Goal: Communication & Community: Participate in discussion

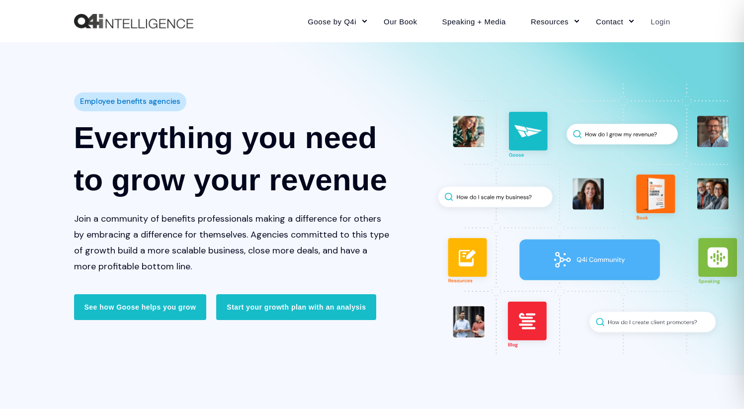
click at [661, 20] on link "Login" at bounding box center [654, 21] width 32 height 43
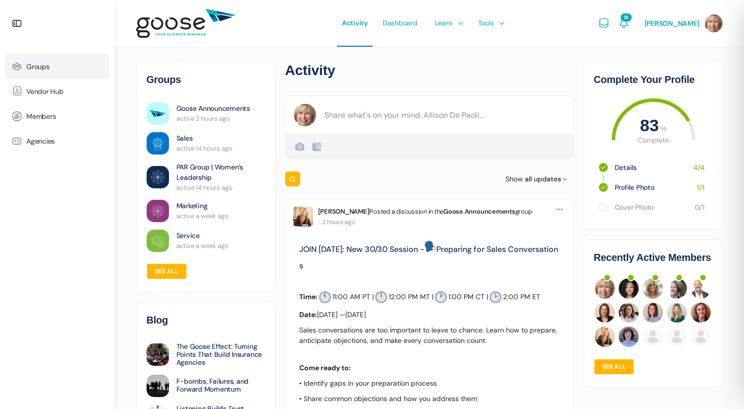
click at [41, 68] on span "Groups" at bounding box center [37, 67] width 23 height 8
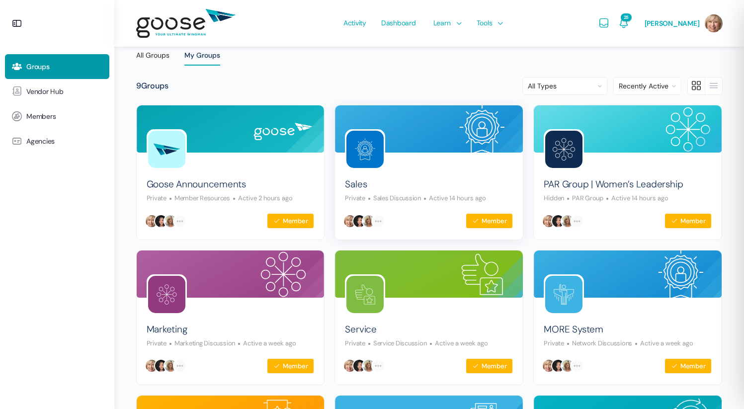
scroll to position [63, 0]
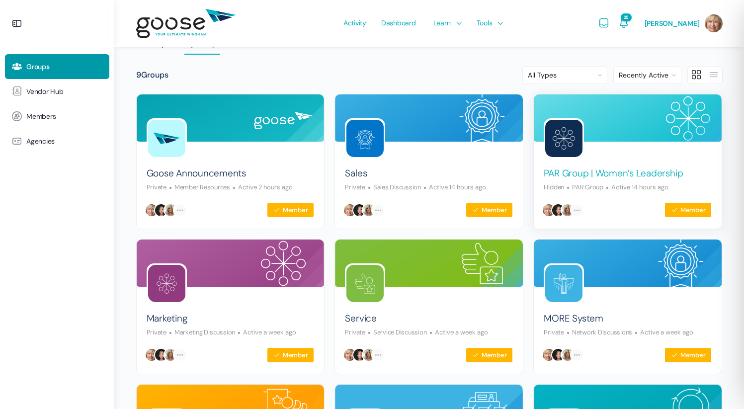
click at [544, 180] on link "PAR Group | Women’s Leadership" at bounding box center [613, 173] width 139 height 13
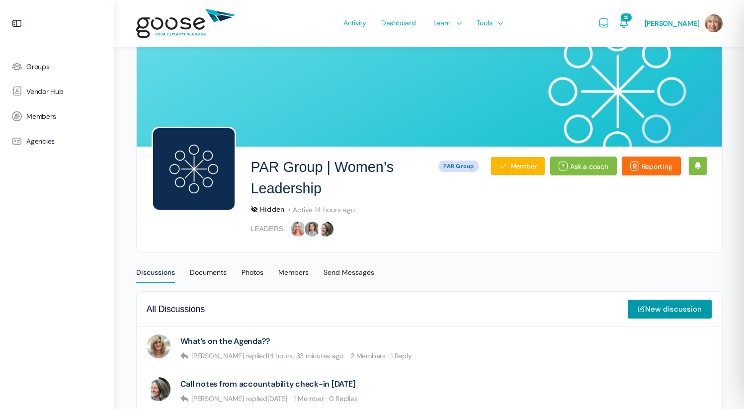
scroll to position [13, 0]
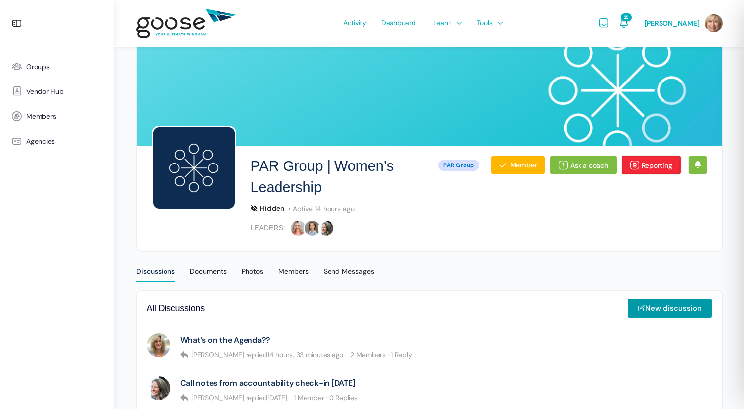
click at [651, 166] on link "Reporting" at bounding box center [651, 165] width 59 height 19
